Goal: Information Seeking & Learning: Learn about a topic

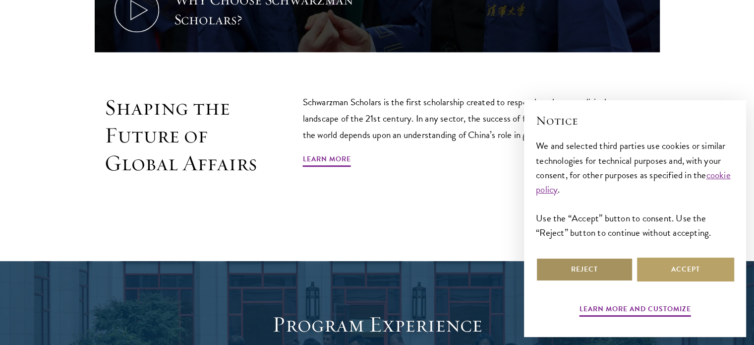
click at [602, 275] on button "Reject" at bounding box center [584, 269] width 97 height 24
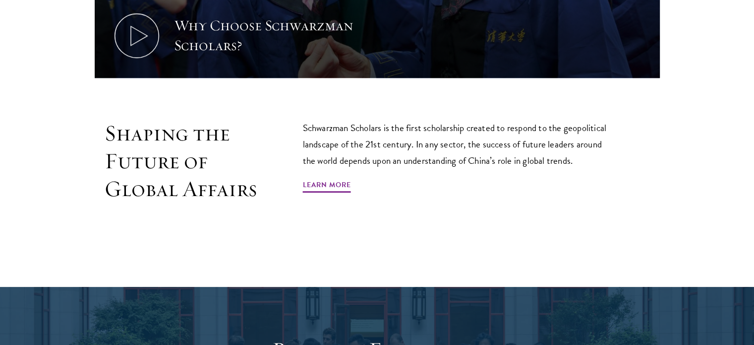
scroll to position [559, 0]
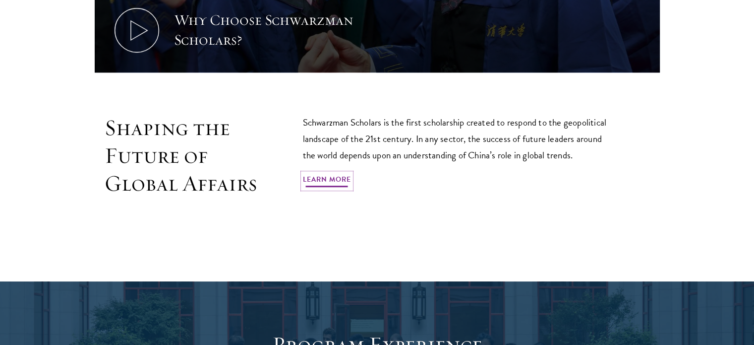
click at [303, 188] on link "Learn More" at bounding box center [327, 180] width 48 height 15
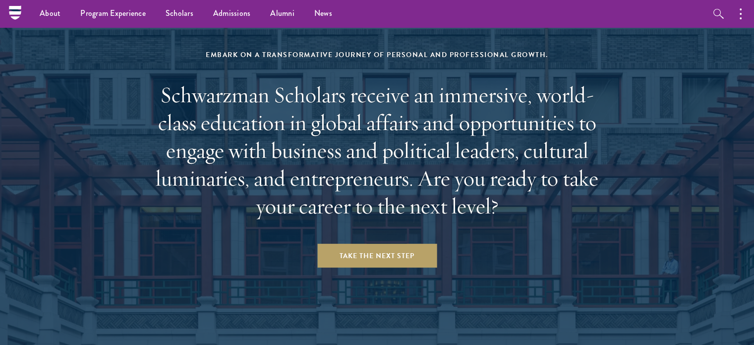
scroll to position [4084, 0]
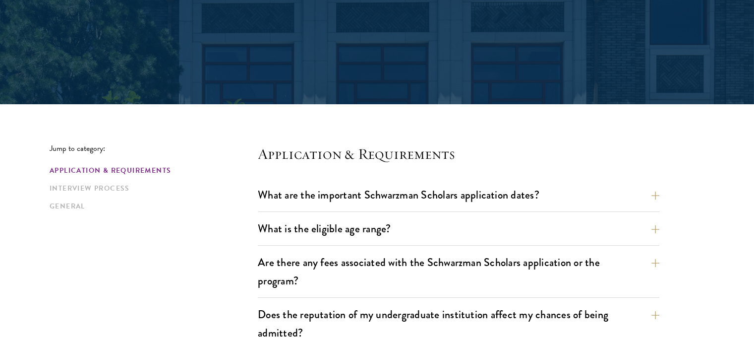
scroll to position [151, 0]
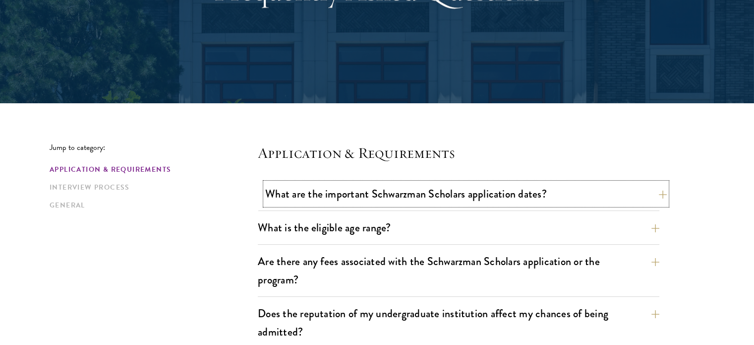
click at [643, 188] on button "What are the important Schwarzman Scholars application dates?" at bounding box center [466, 193] width 402 height 22
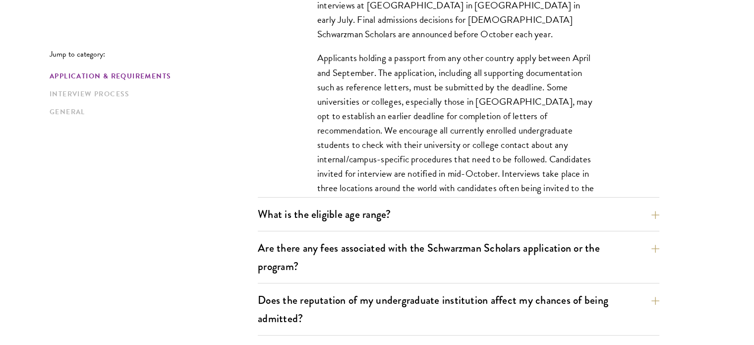
scroll to position [438, 0]
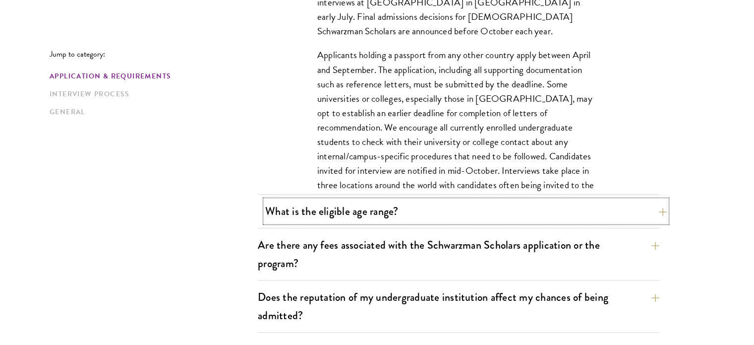
click at [566, 215] on button "What is the eligible age range?" at bounding box center [466, 211] width 402 height 22
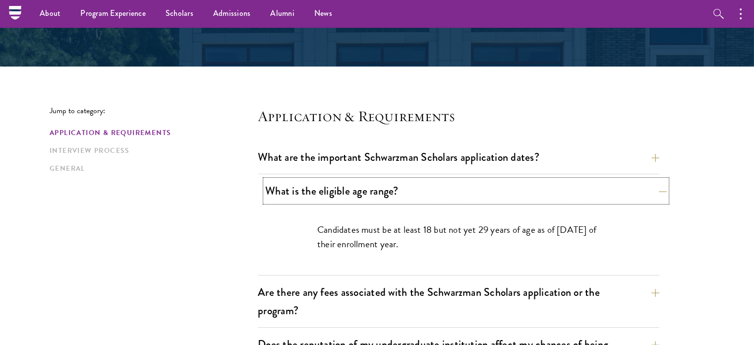
scroll to position [186, 0]
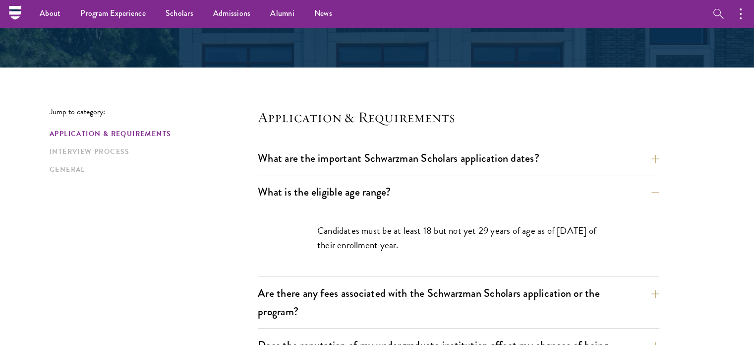
click at [356, 238] on p "Candidates must be at least 18 but not yet 29 years of age as of August 1 of th…" at bounding box center [458, 237] width 283 height 29
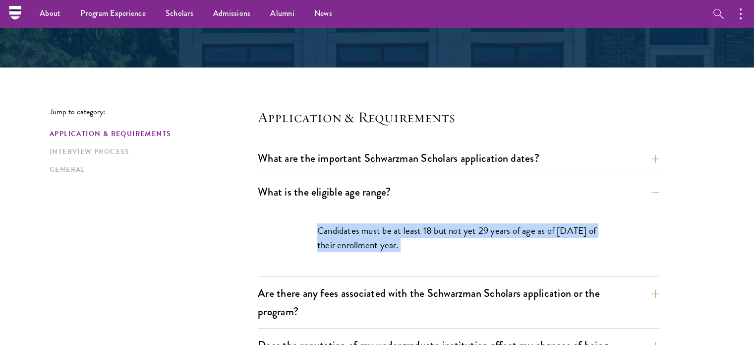
click at [356, 238] on p "Candidates must be at least 18 but not yet 29 years of age as of August 1 of th…" at bounding box center [458, 237] width 283 height 29
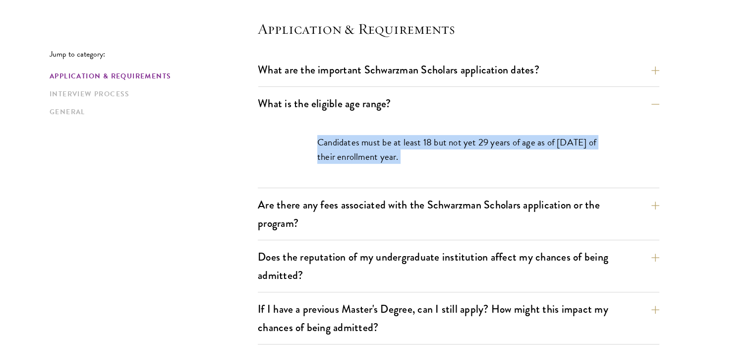
scroll to position [275, 0]
click at [346, 220] on button "Are there any fees associated with the Schwarzman Scholars application or the p…" at bounding box center [466, 213] width 402 height 41
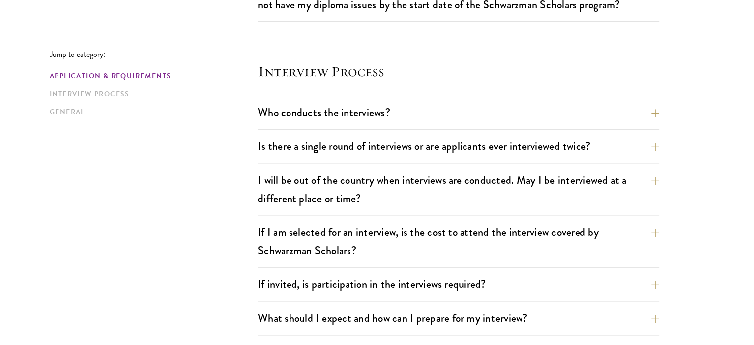
scroll to position [1232, 0]
